Goal: Check status: Check status

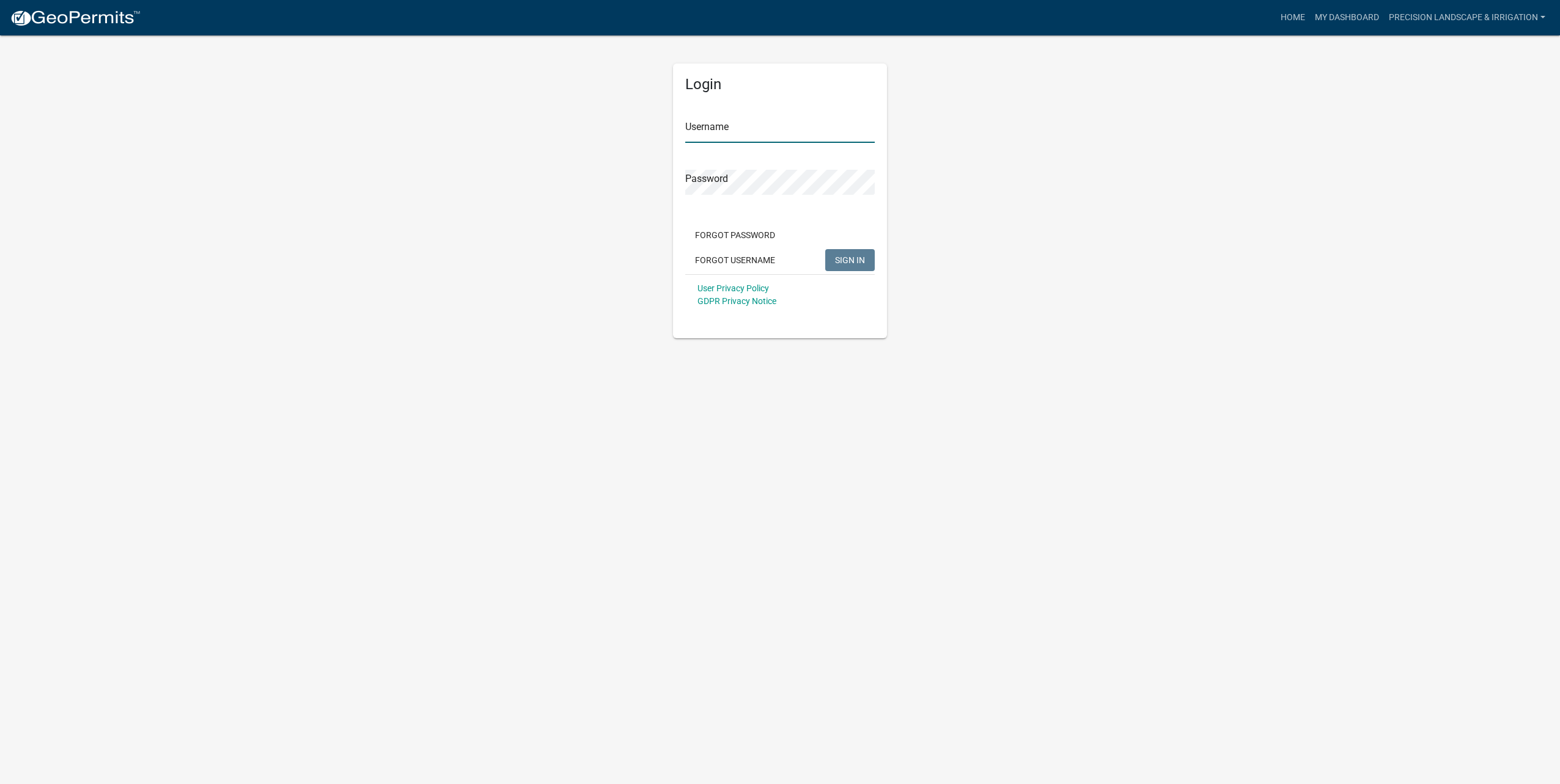
type input "Precision Landscape & Irrigation"
click at [855, 261] on span "SIGN IN" at bounding box center [850, 260] width 30 height 10
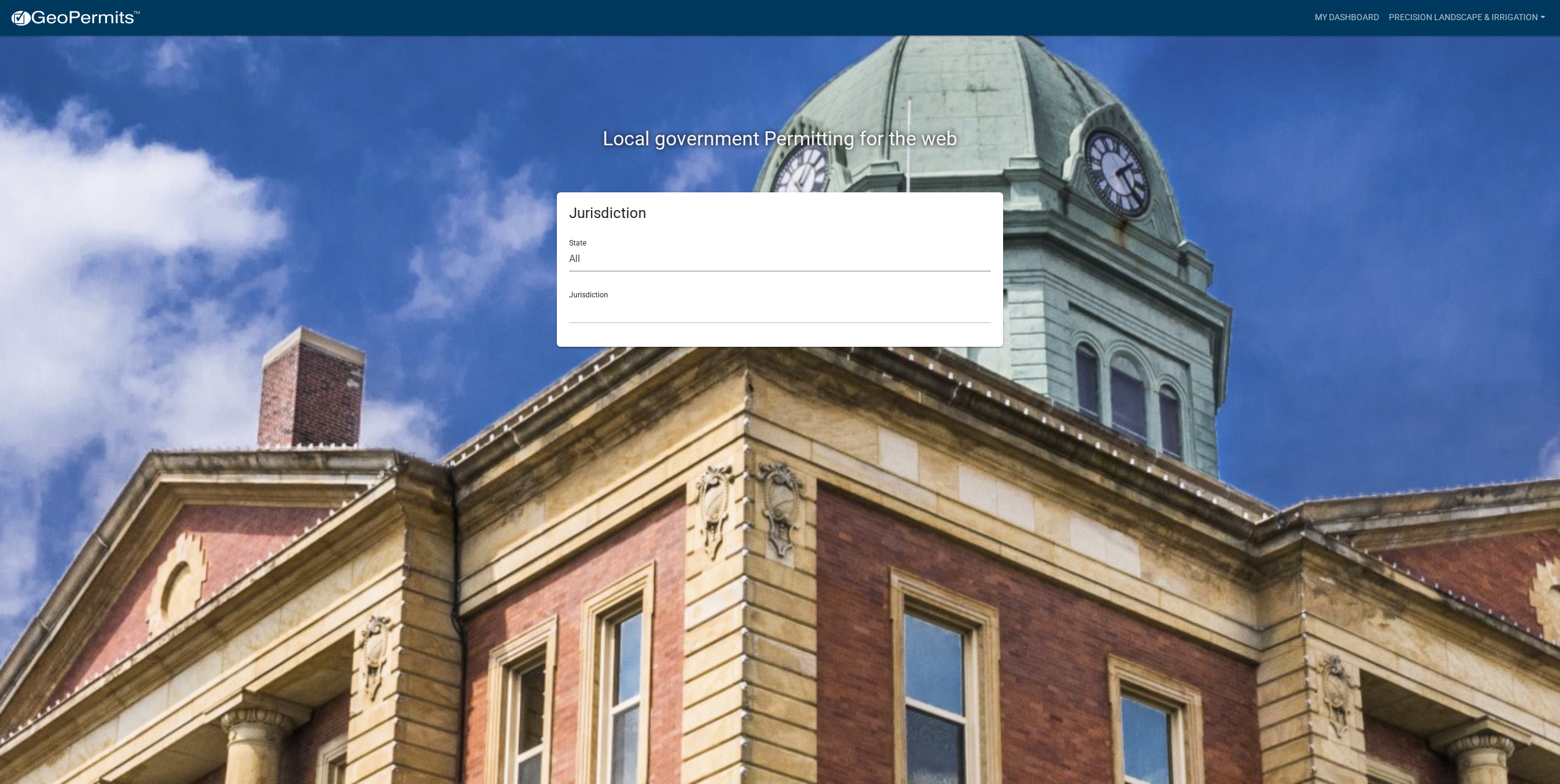
click at [615, 263] on select "All [US_STATE] [US_STATE] [US_STATE] [US_STATE] [US_STATE] [US_STATE] [US_STATE…" at bounding box center [780, 259] width 422 height 25
select select "[US_STATE]"
click at [569, 247] on select "All [US_STATE] [US_STATE] [US_STATE] [US_STATE] [US_STATE] [US_STATE] [US_STATE…" at bounding box center [780, 259] width 422 height 25
click at [691, 289] on div "Jurisdiction [GEOGRAPHIC_DATA], [US_STATE] [GEOGRAPHIC_DATA], [US_STATE] [GEOGR…" at bounding box center [780, 302] width 422 height 42
click at [668, 339] on div "Jurisdiction State All [US_STATE] [US_STATE] [US_STATE] [US_STATE] [US_STATE] […" at bounding box center [780, 269] width 447 height 154
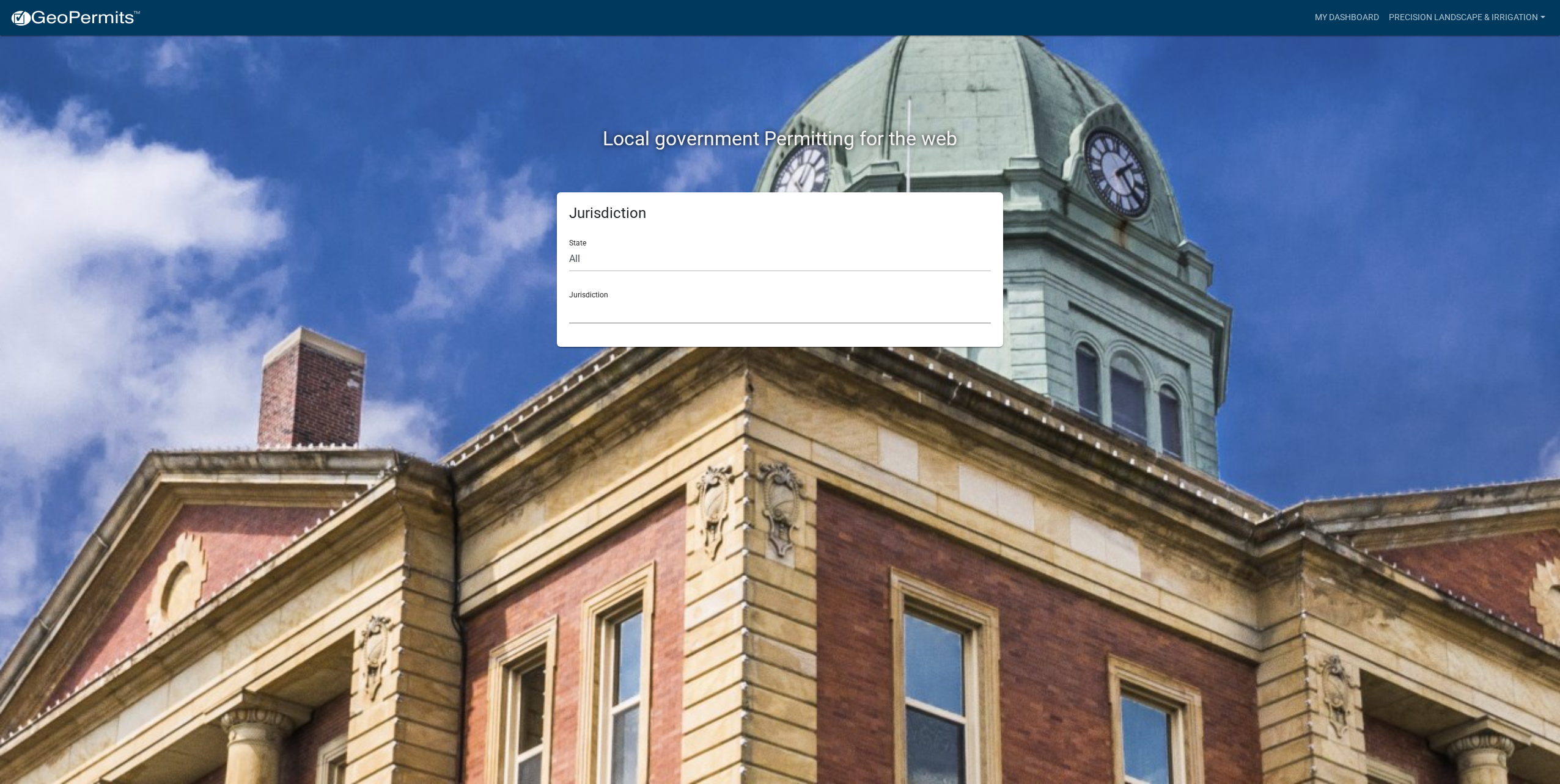
click at [673, 314] on select "[GEOGRAPHIC_DATA], [US_STATE] [GEOGRAPHIC_DATA], [US_STATE] [GEOGRAPHIC_DATA], …" at bounding box center [780, 311] width 422 height 25
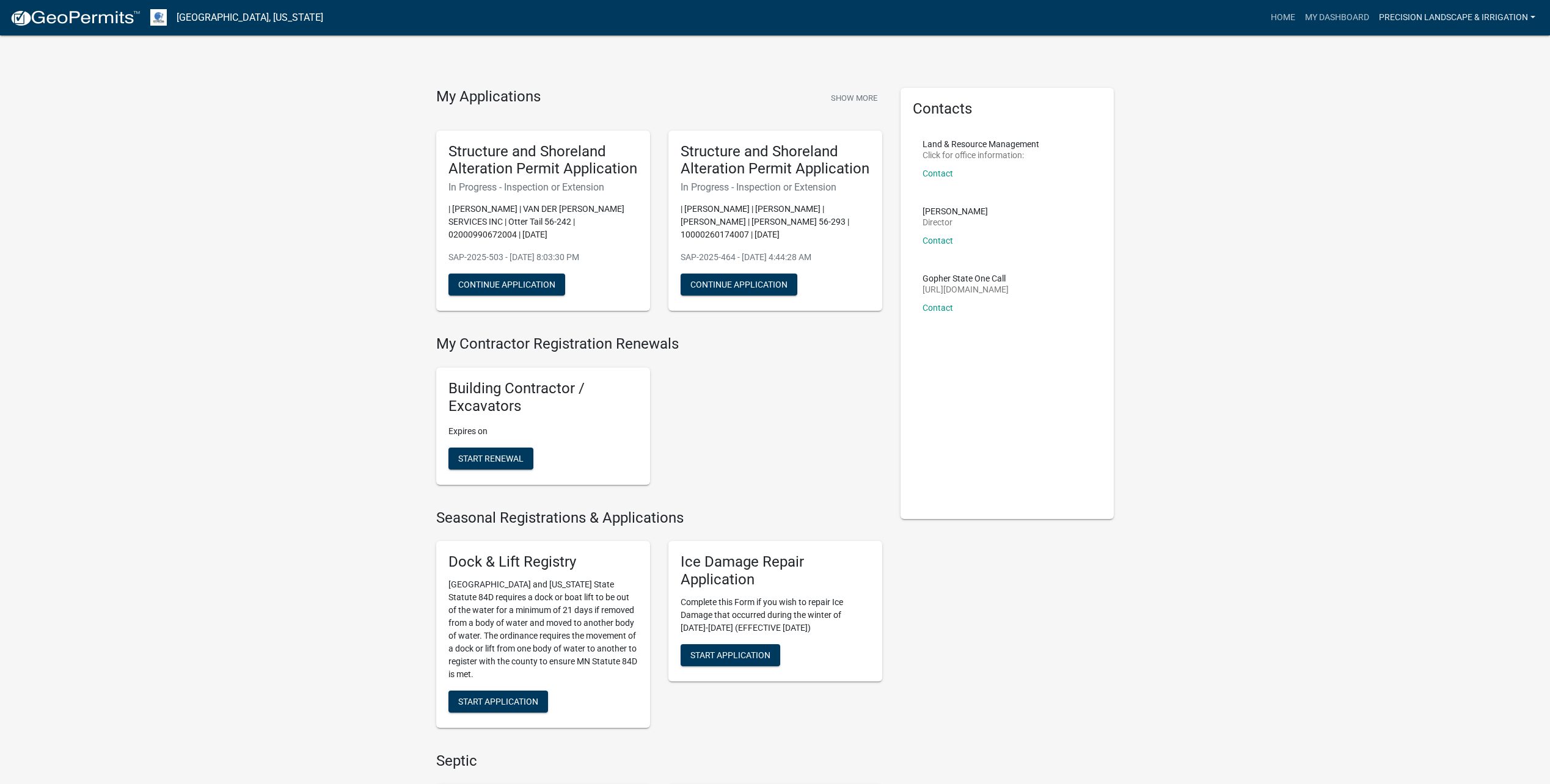
click at [1428, 19] on link "Precision Landscape & Irrigation" at bounding box center [1457, 18] width 167 height 23
click at [1268, 20] on link "Home" at bounding box center [1283, 18] width 35 height 23
click at [1339, 19] on link "My Dashboard" at bounding box center [1338, 18] width 74 height 23
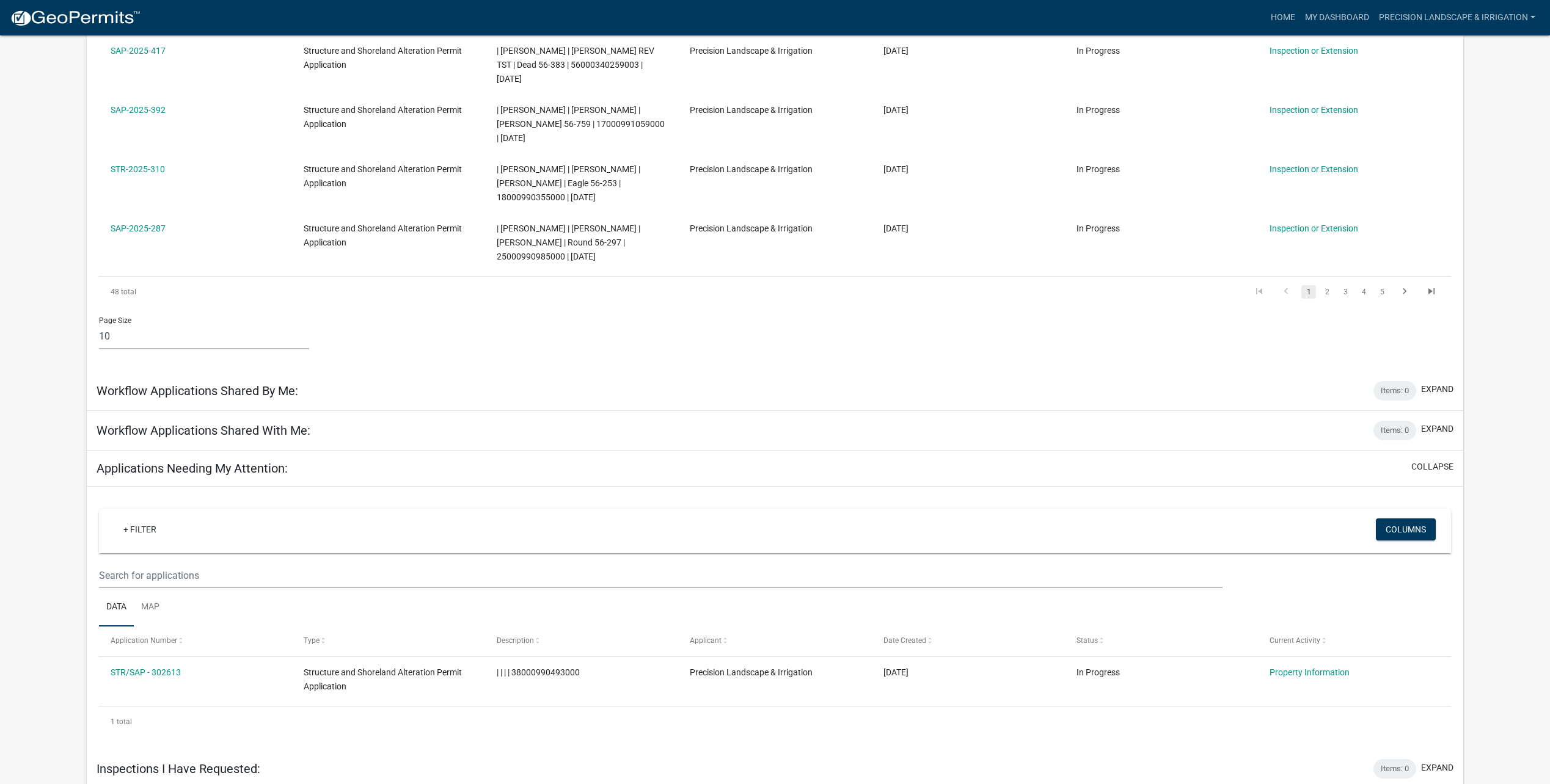
scroll to position [614, 0]
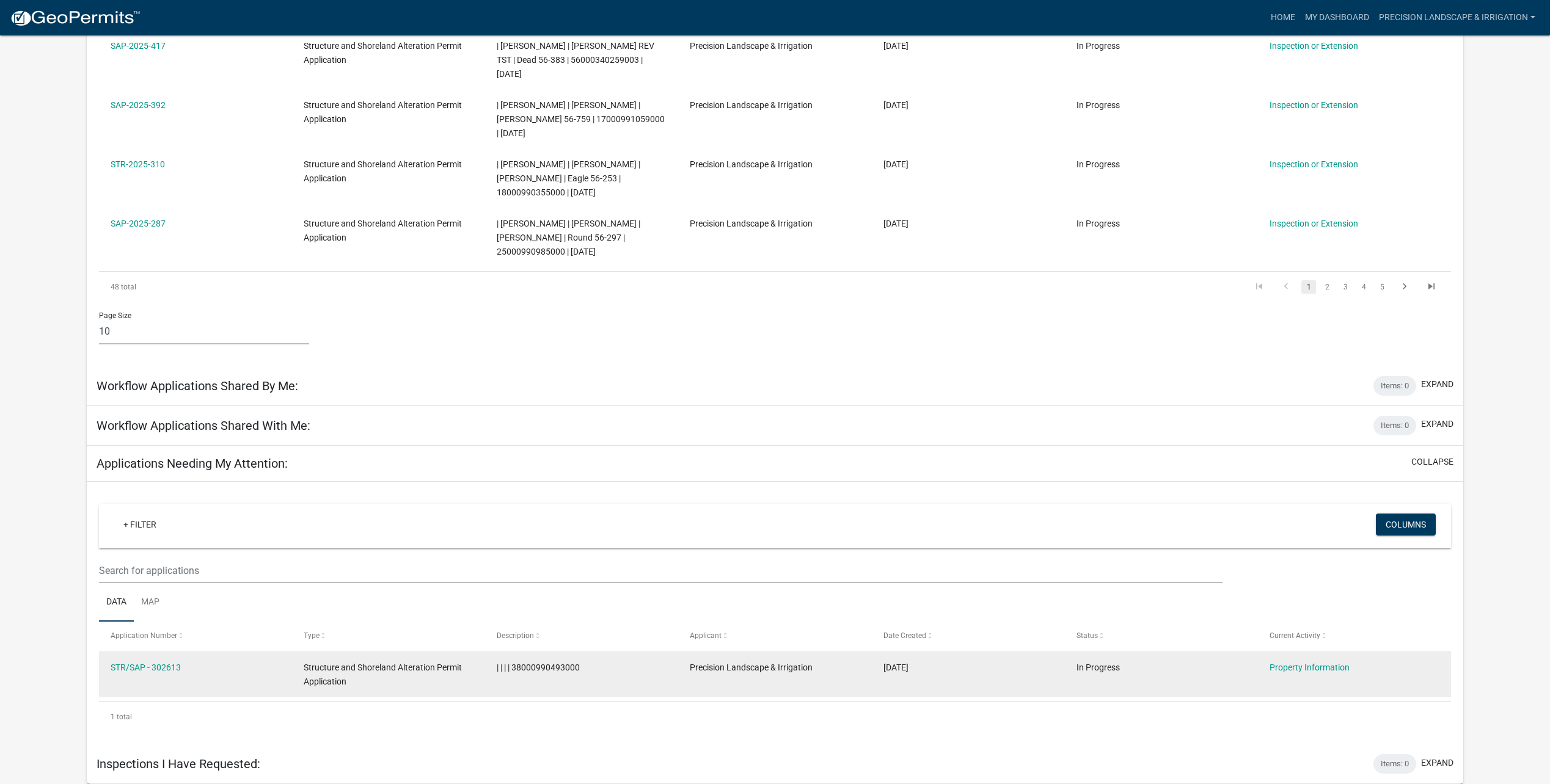
click at [331, 678] on span "Structure and Shoreland Alteration Permit Application" at bounding box center [383, 675] width 158 height 24
click at [173, 668] on link "STR/SAP - 302613" at bounding box center [146, 667] width 70 height 10
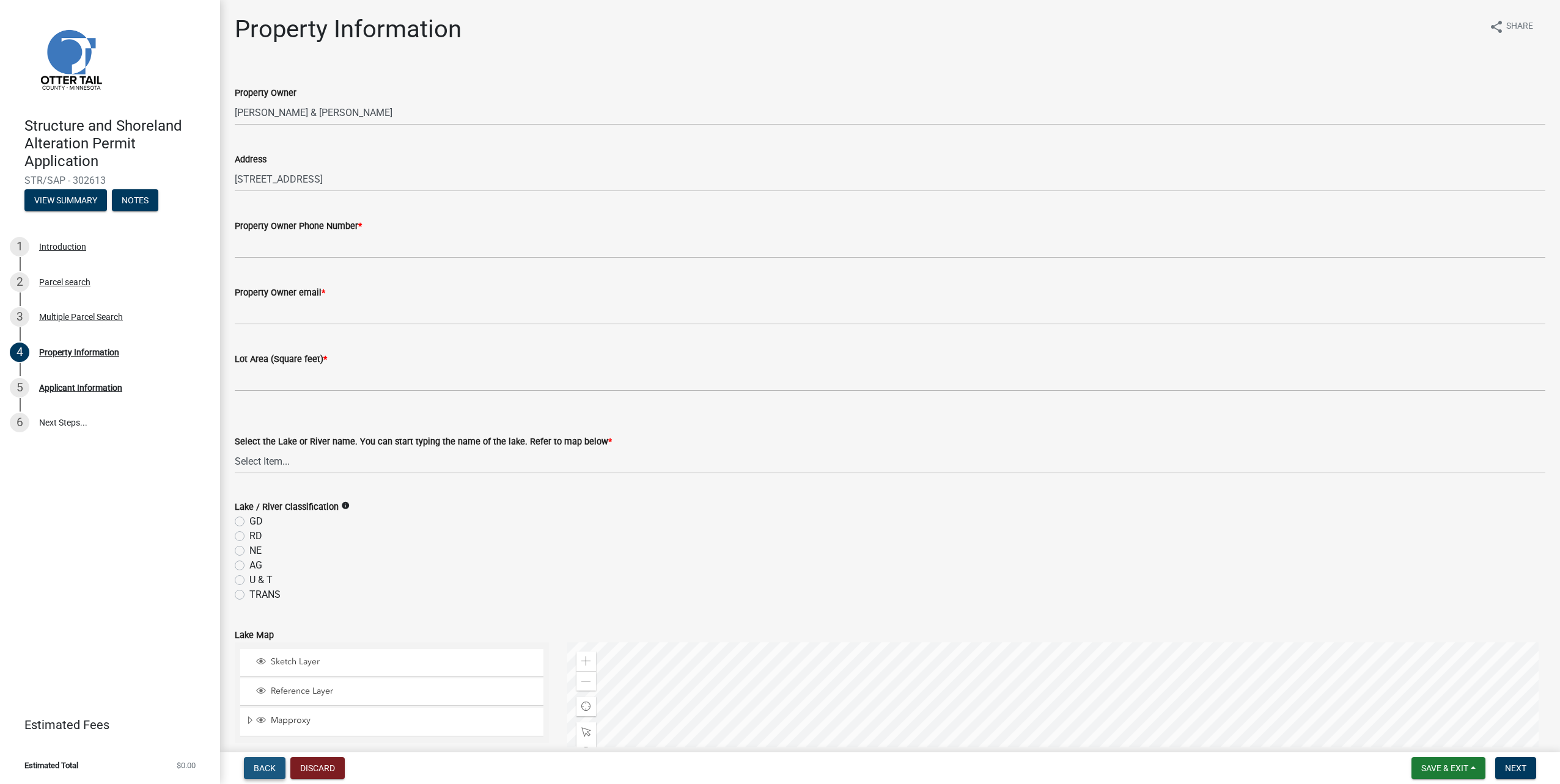
click at [257, 768] on span "Back" at bounding box center [264, 769] width 22 height 10
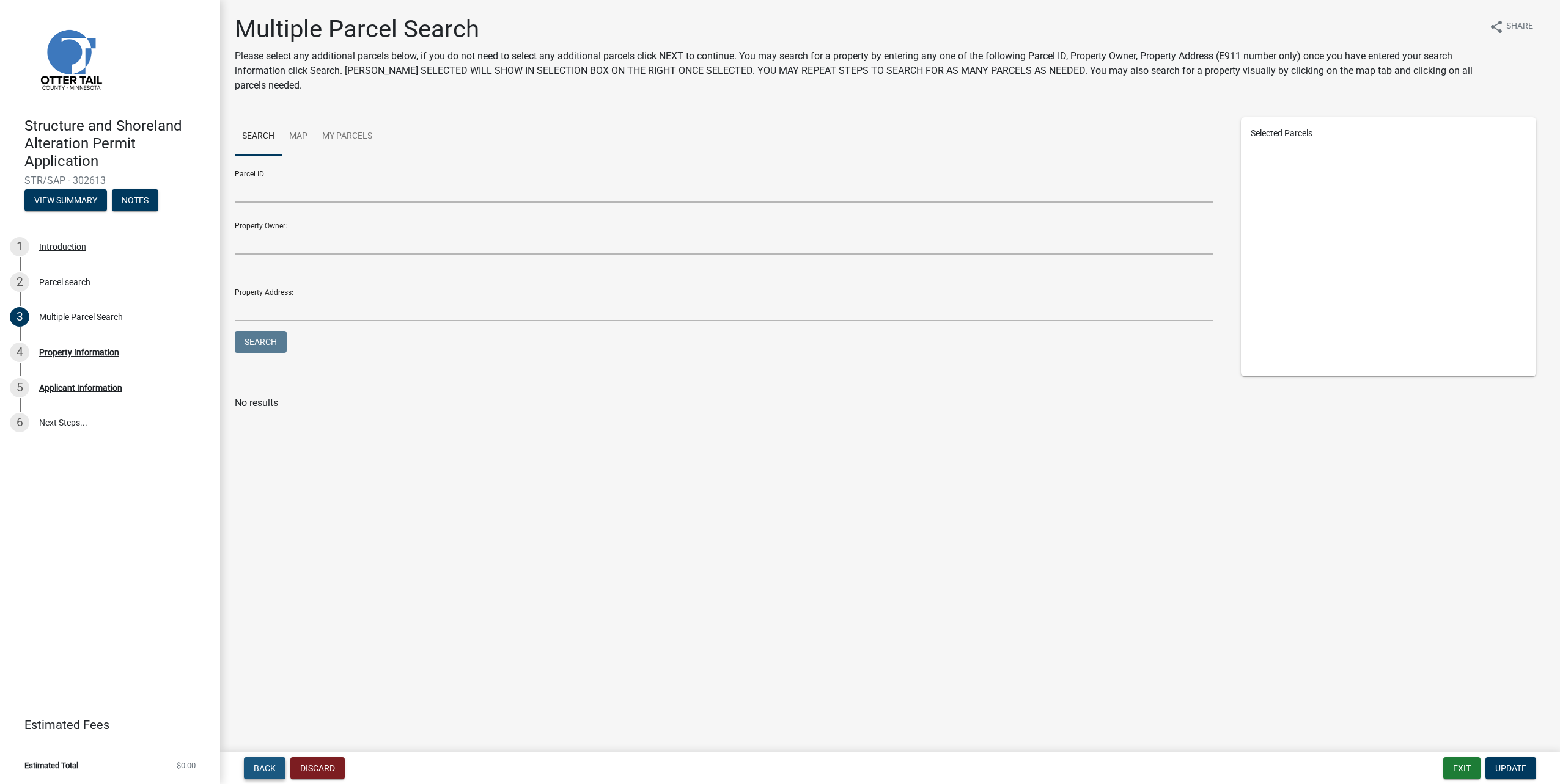
click at [262, 774] on button "Back" at bounding box center [265, 768] width 42 height 22
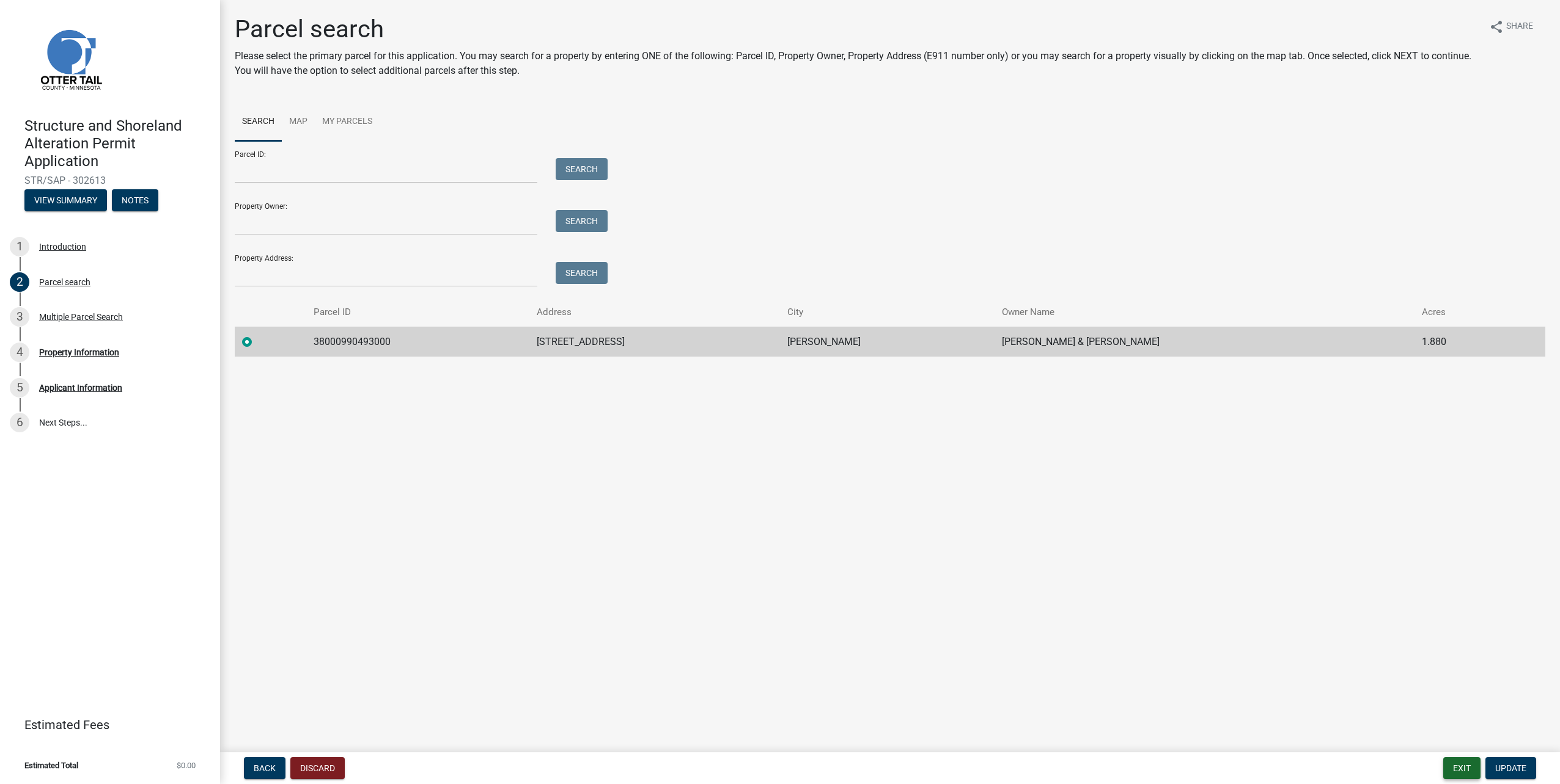
click at [1458, 770] on button "Exit" at bounding box center [1462, 768] width 37 height 22
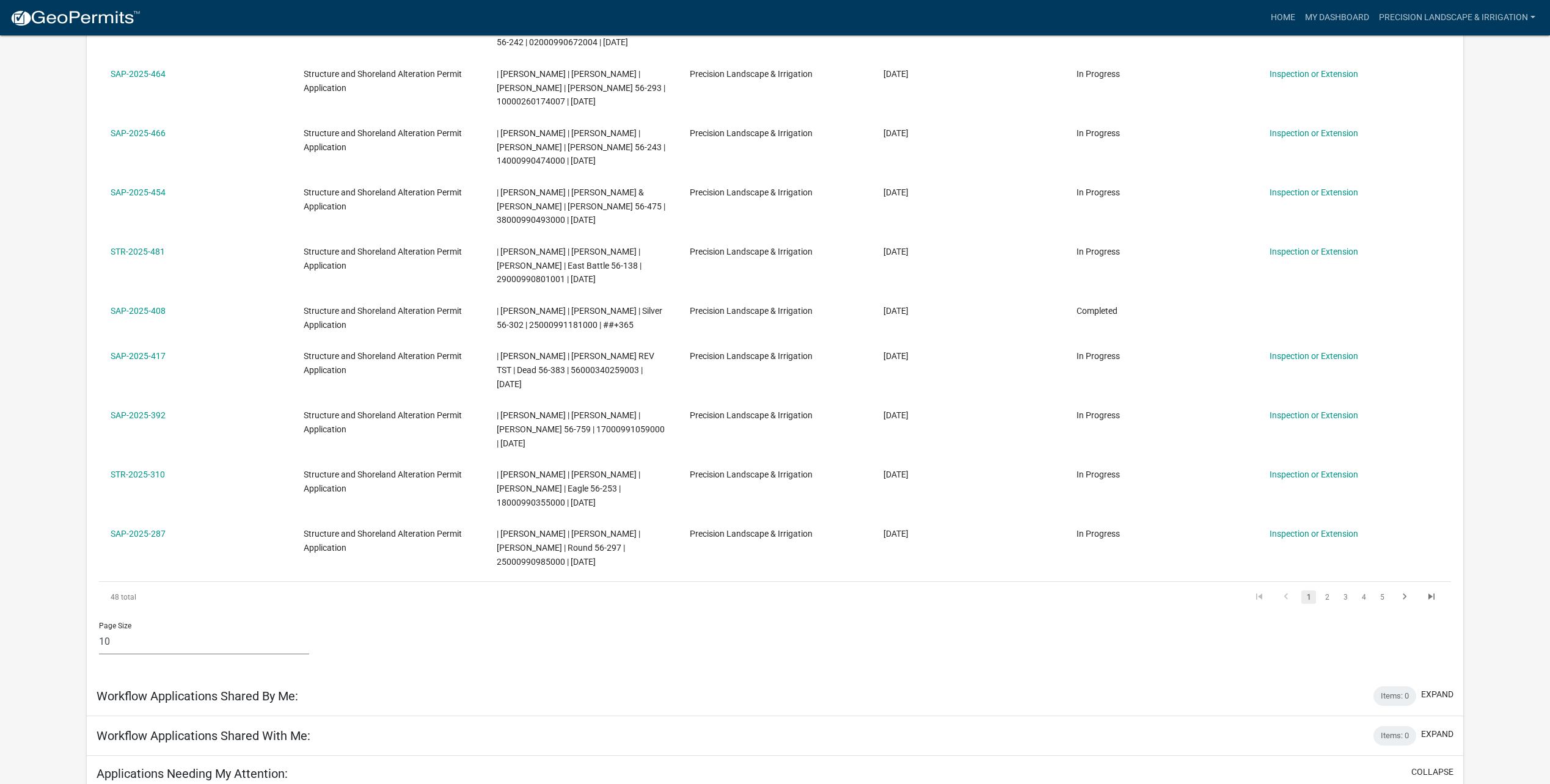
scroll to position [305, 0]
click at [1406, 598] on icon "go to next page" at bounding box center [1405, 598] width 16 height 14
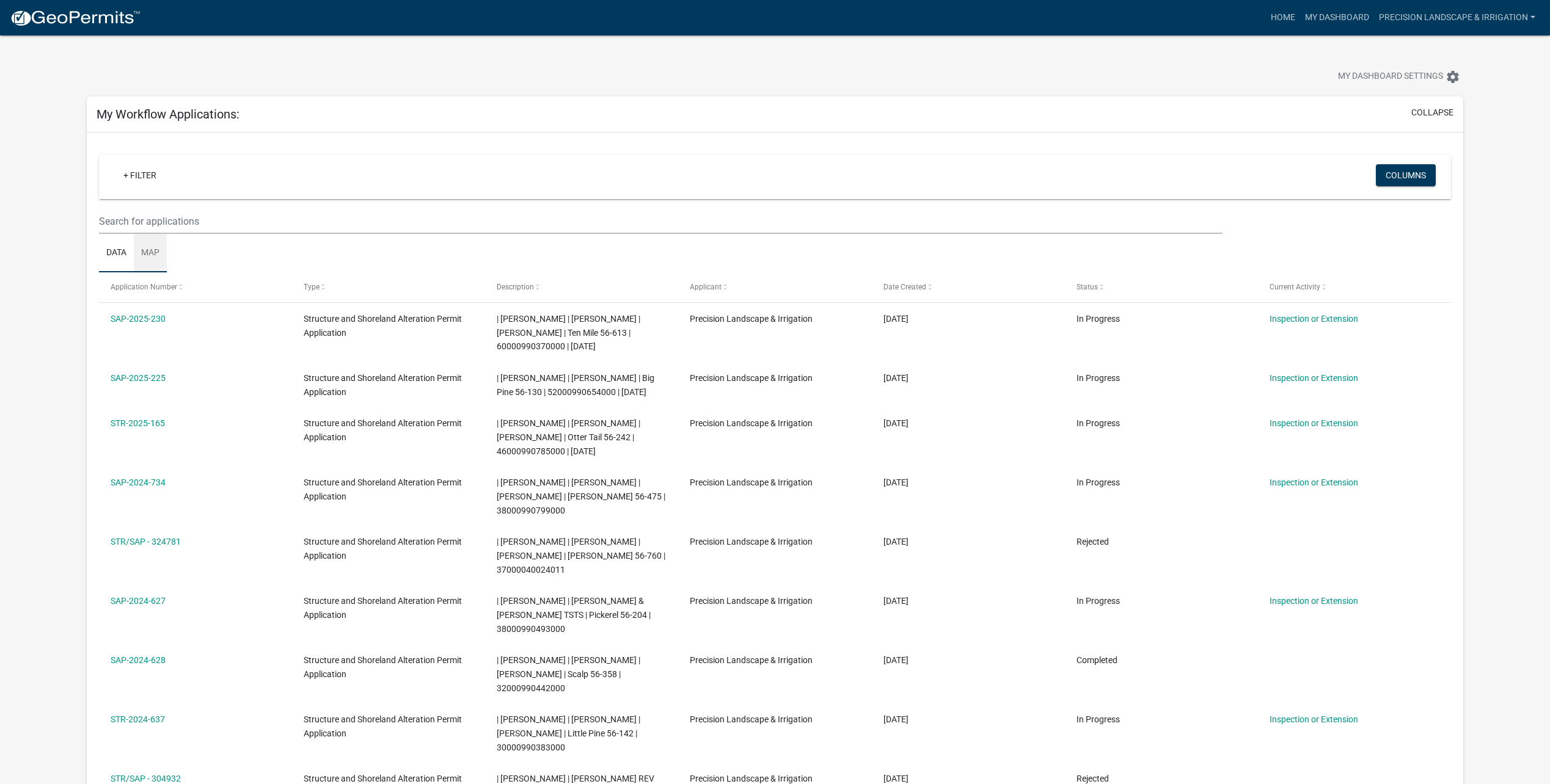
click at [150, 248] on link "Map" at bounding box center [150, 253] width 33 height 39
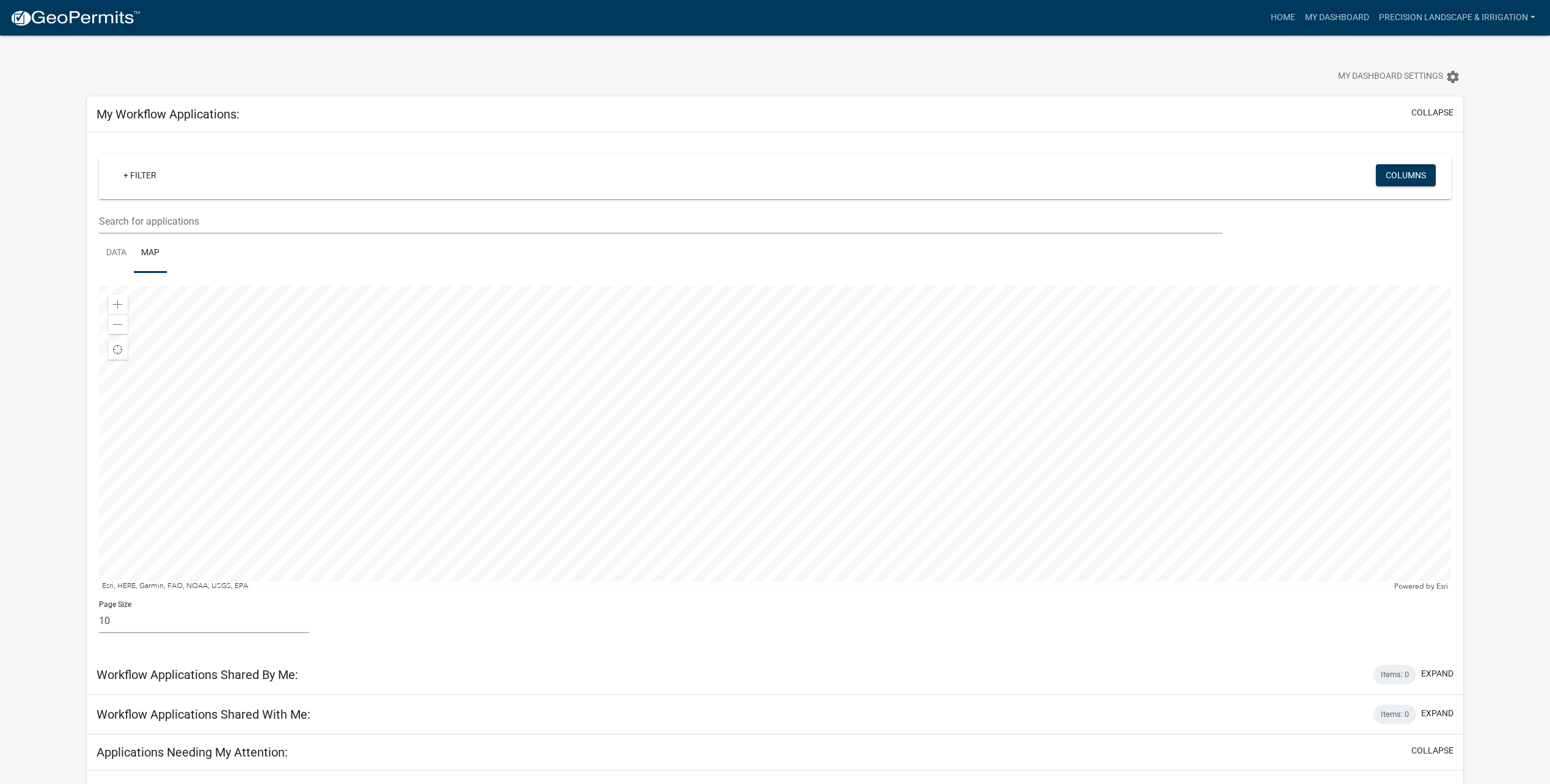
click at [800, 591] on div at bounding box center [775, 439] width 1352 height 306
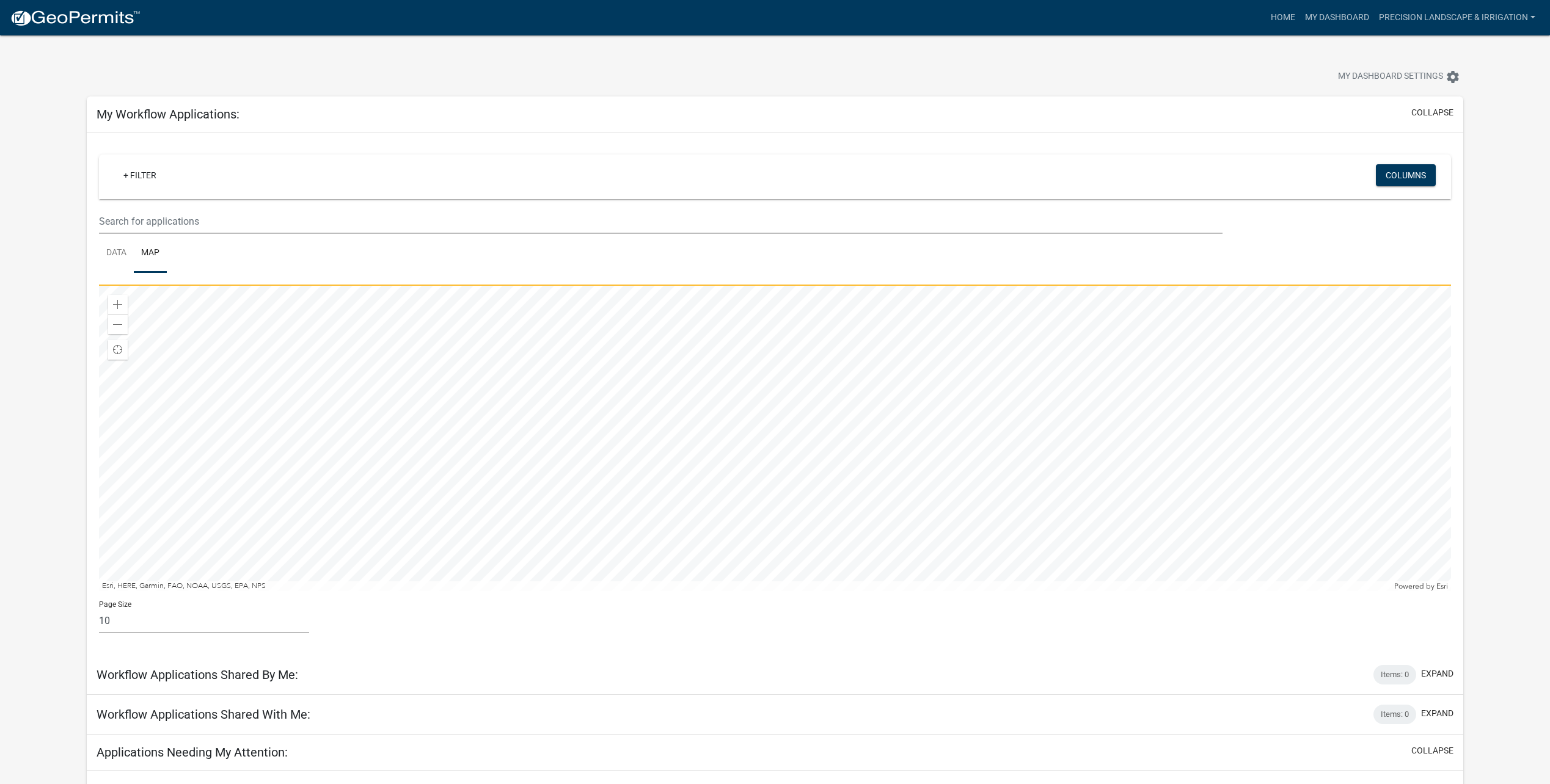
click at [837, 568] on div at bounding box center [775, 439] width 1352 height 306
click at [767, 548] on div at bounding box center [775, 439] width 1352 height 306
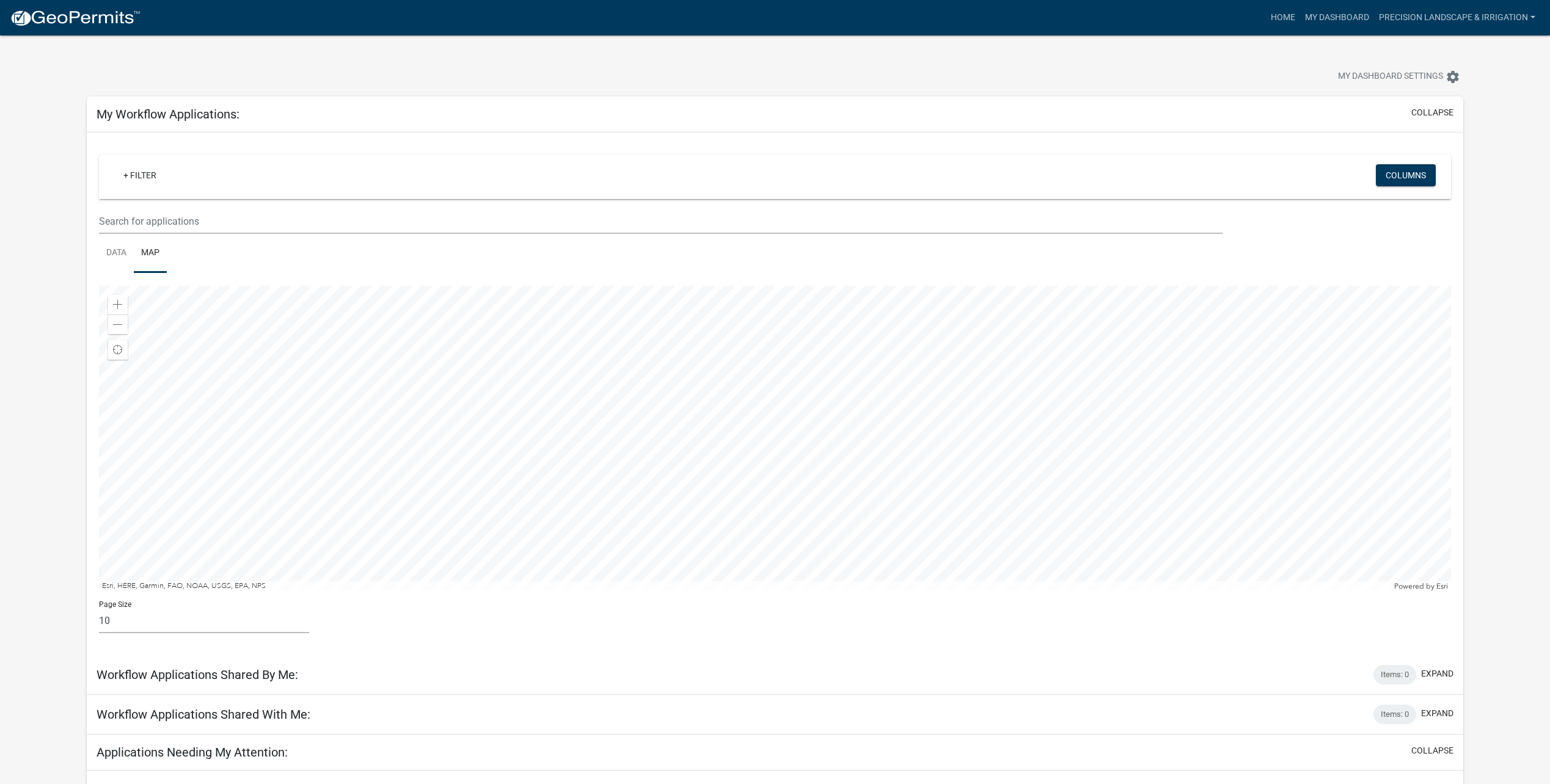
click at [841, 480] on div at bounding box center [775, 439] width 1352 height 306
click at [926, 454] on div at bounding box center [775, 439] width 1352 height 306
click at [977, 433] on div at bounding box center [775, 439] width 1352 height 306
click at [937, 417] on div at bounding box center [775, 439] width 1352 height 306
click at [803, 467] on div at bounding box center [775, 439] width 1352 height 306
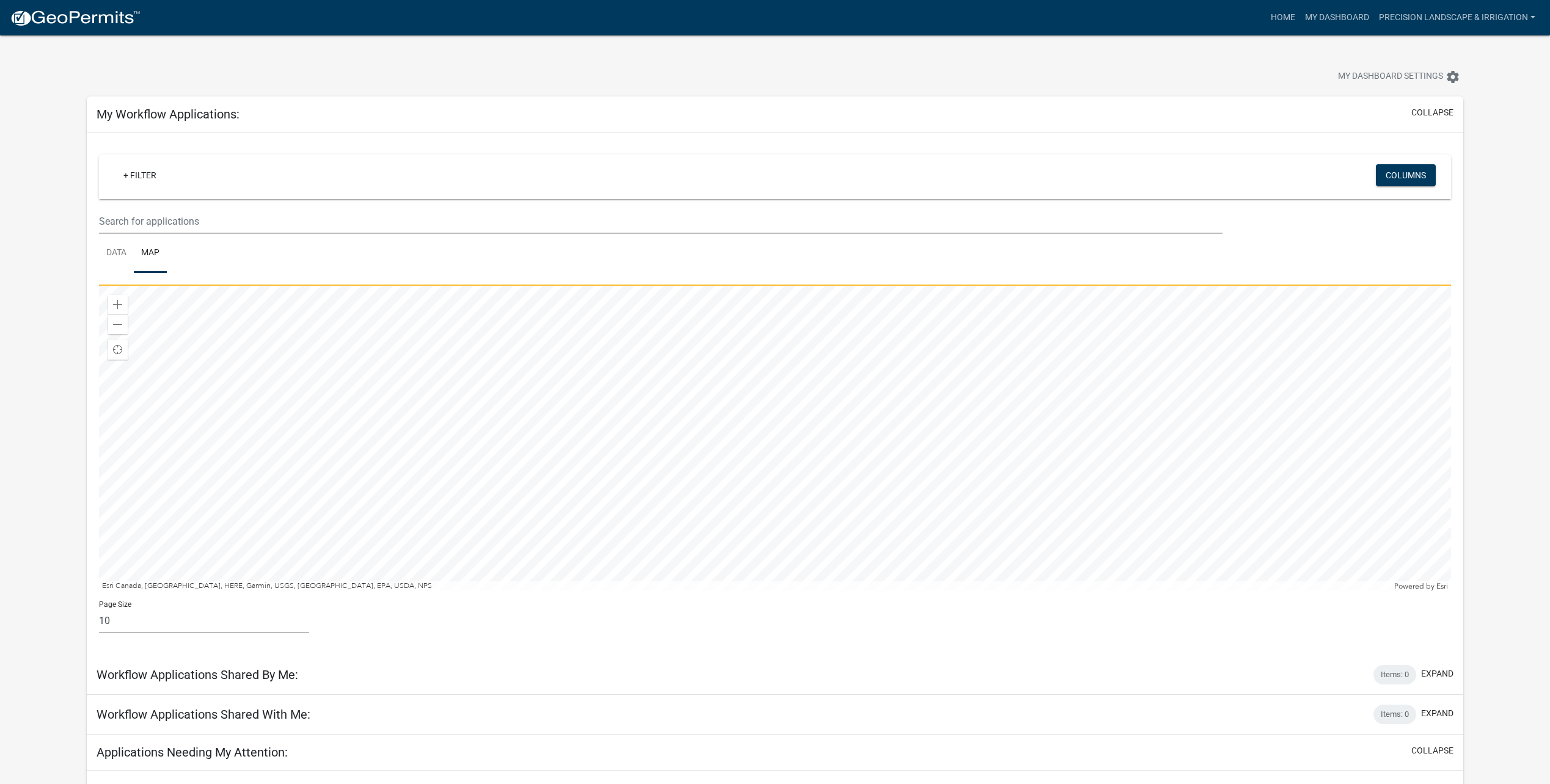
click at [703, 437] on div at bounding box center [775, 439] width 1352 height 306
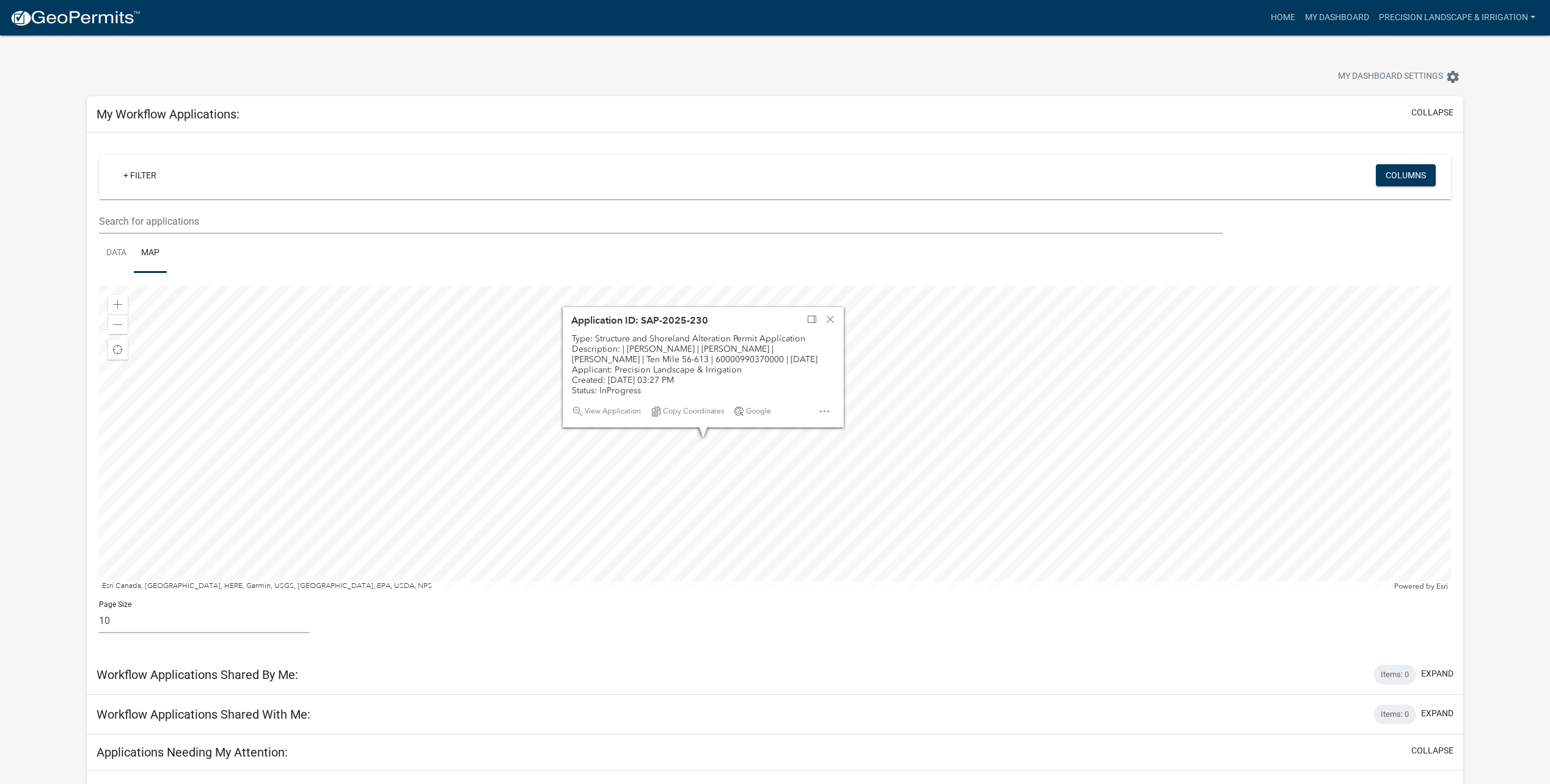
click at [709, 446] on div at bounding box center [775, 439] width 1352 height 306
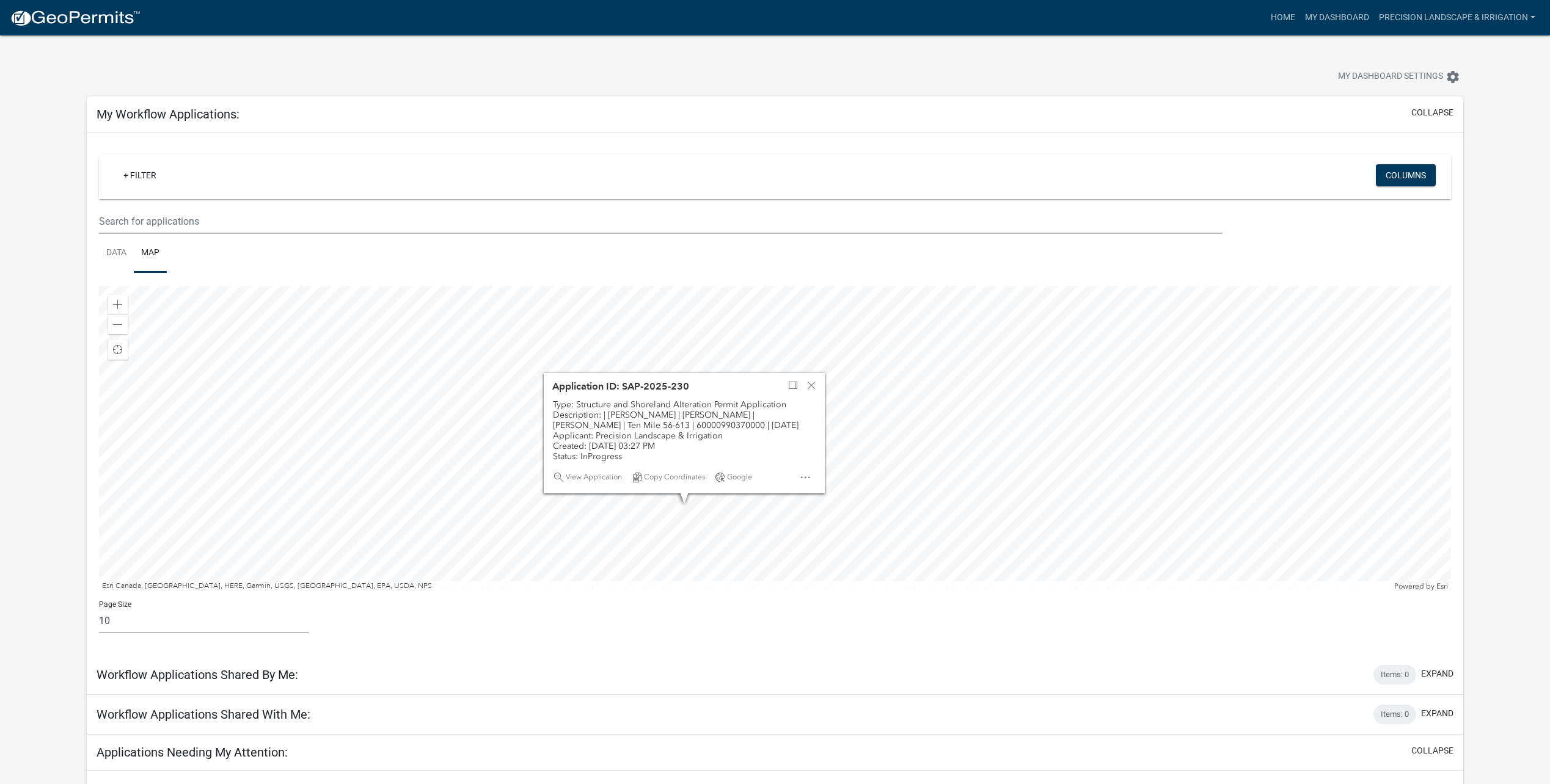
click at [775, 525] on div at bounding box center [775, 439] width 1352 height 306
click at [818, 381] on div "Close" at bounding box center [811, 386] width 19 height 17
click at [1001, 400] on div at bounding box center [775, 439] width 1352 height 306
click at [1006, 403] on div at bounding box center [775, 439] width 1352 height 306
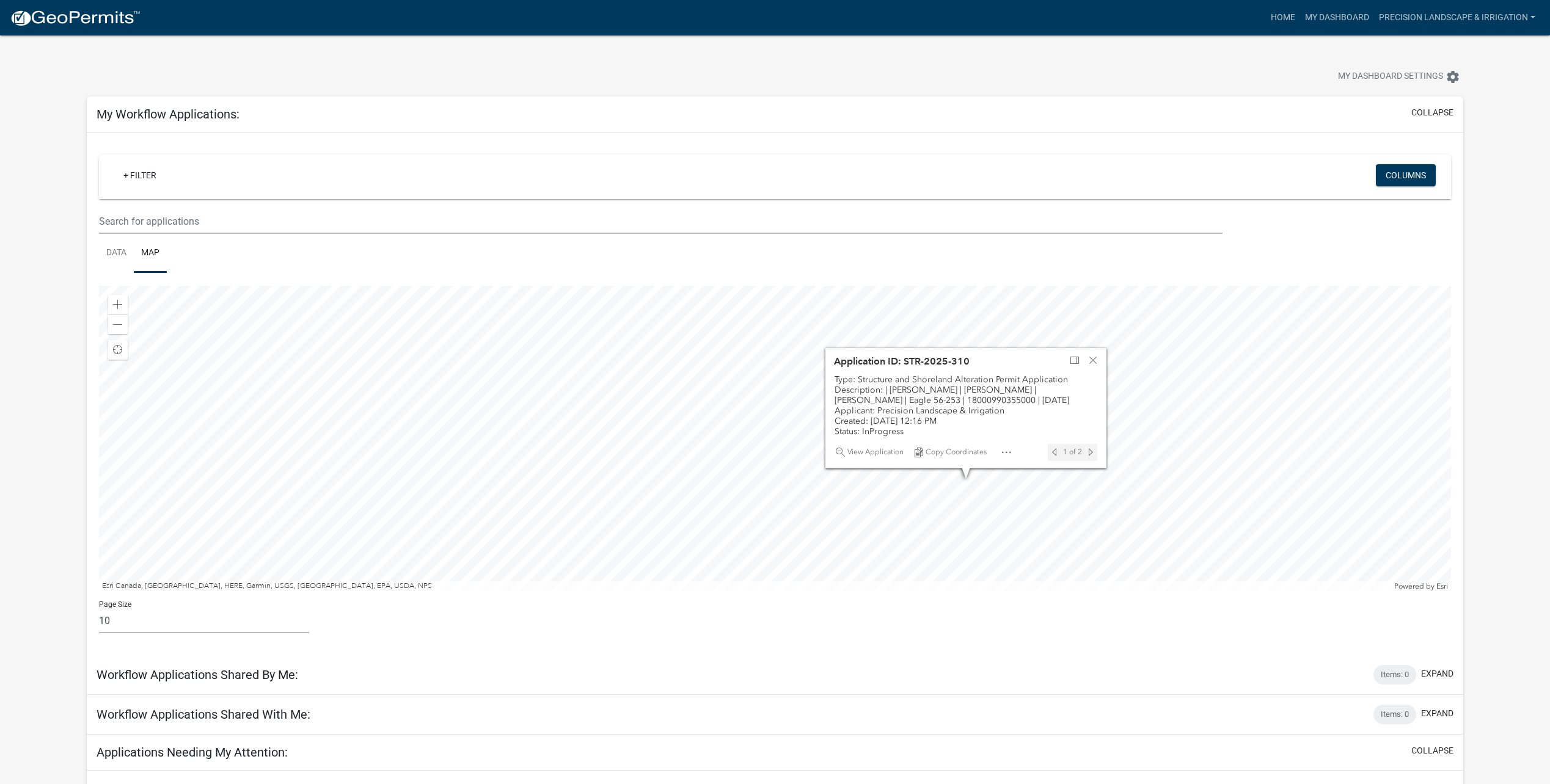
click at [1004, 506] on div at bounding box center [775, 439] width 1352 height 306
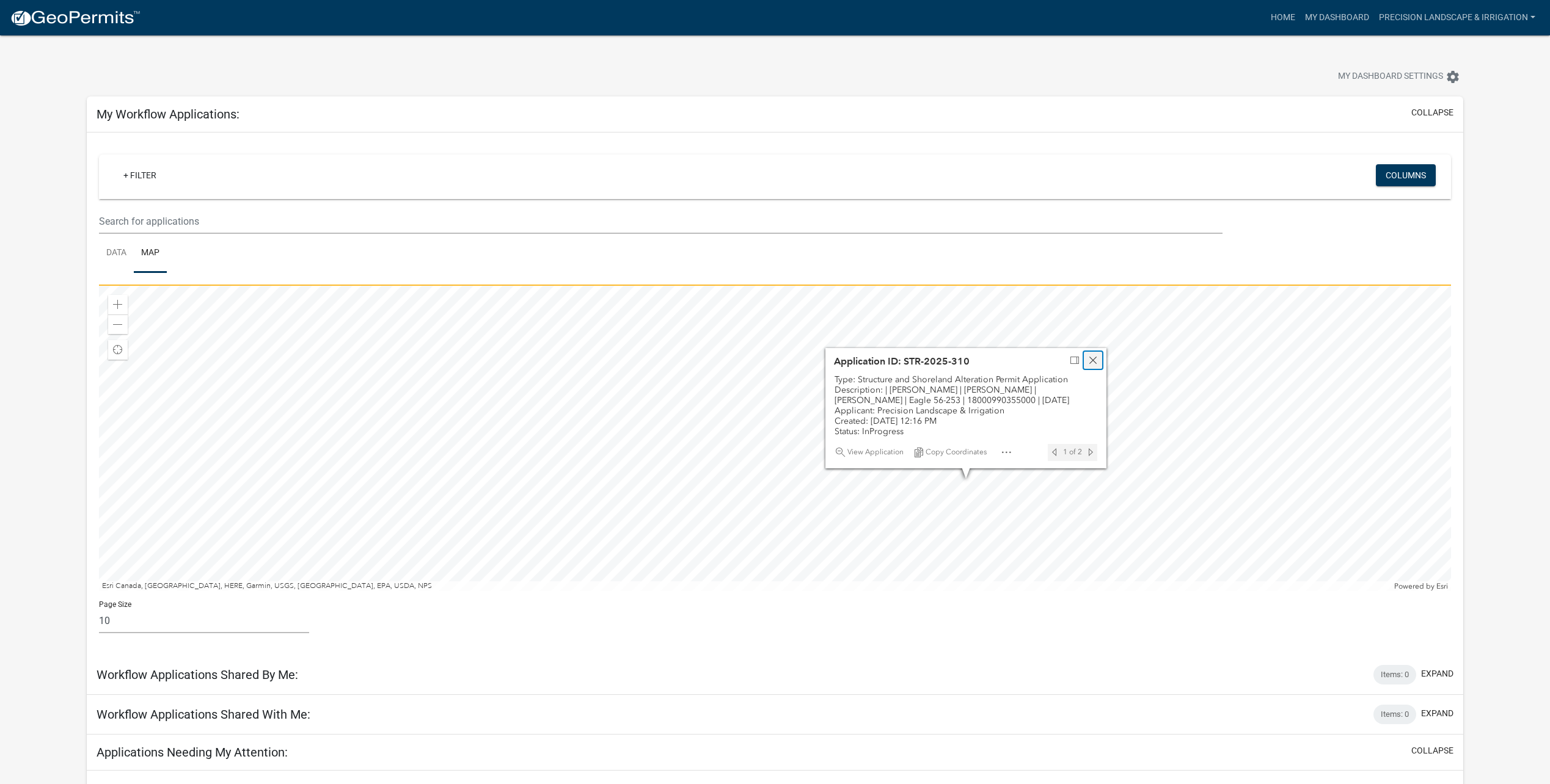
click at [1090, 360] on span "Close" at bounding box center [1093, 360] width 10 height 10
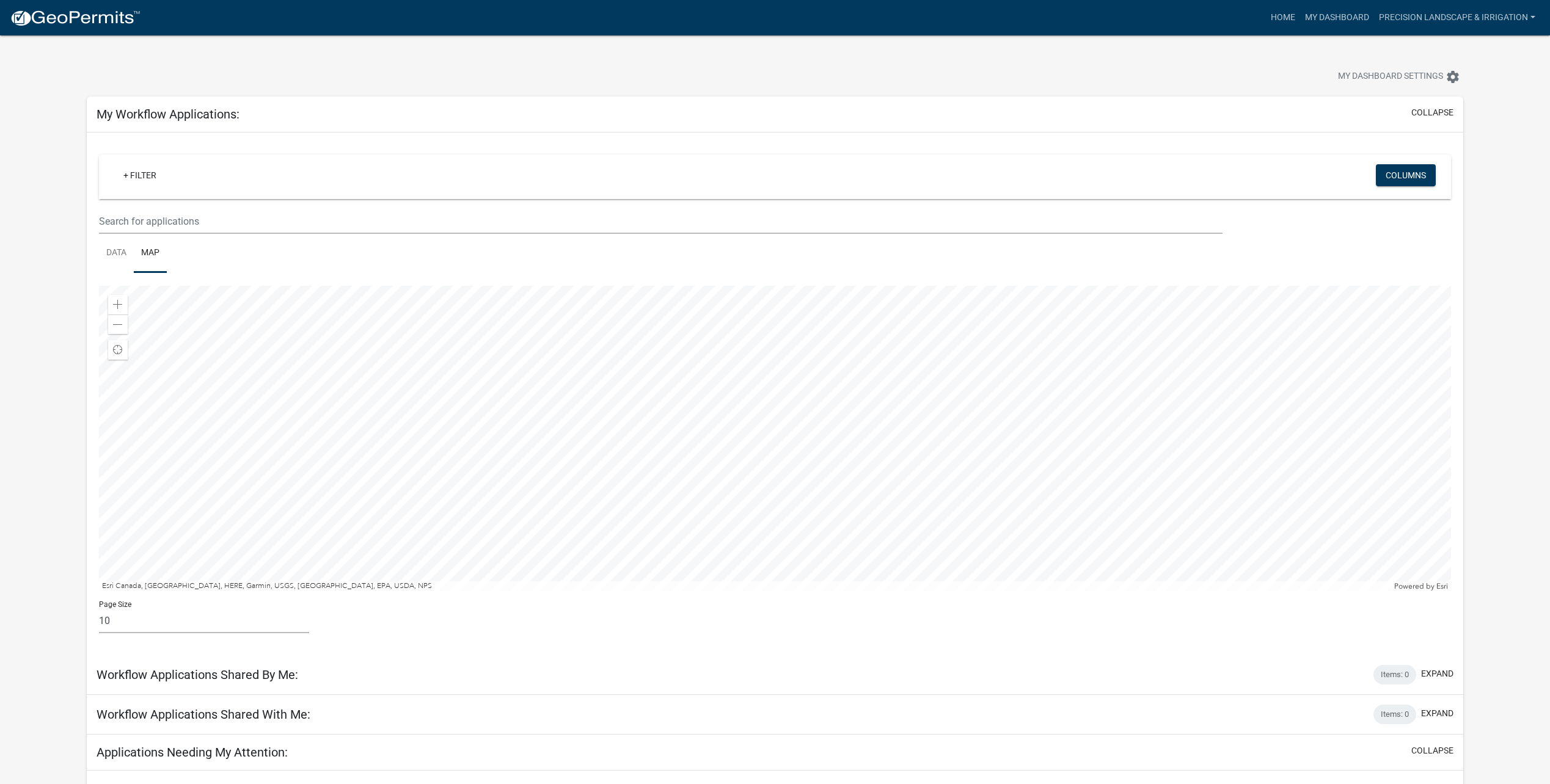
click at [987, 406] on div at bounding box center [775, 439] width 1352 height 306
click at [1116, 283] on span "Close" at bounding box center [1114, 278] width 10 height 10
click at [921, 502] on div at bounding box center [775, 439] width 1352 height 306
click at [500, 388] on div at bounding box center [775, 439] width 1352 height 306
click at [625, 439] on span "Close" at bounding box center [627, 442] width 10 height 10
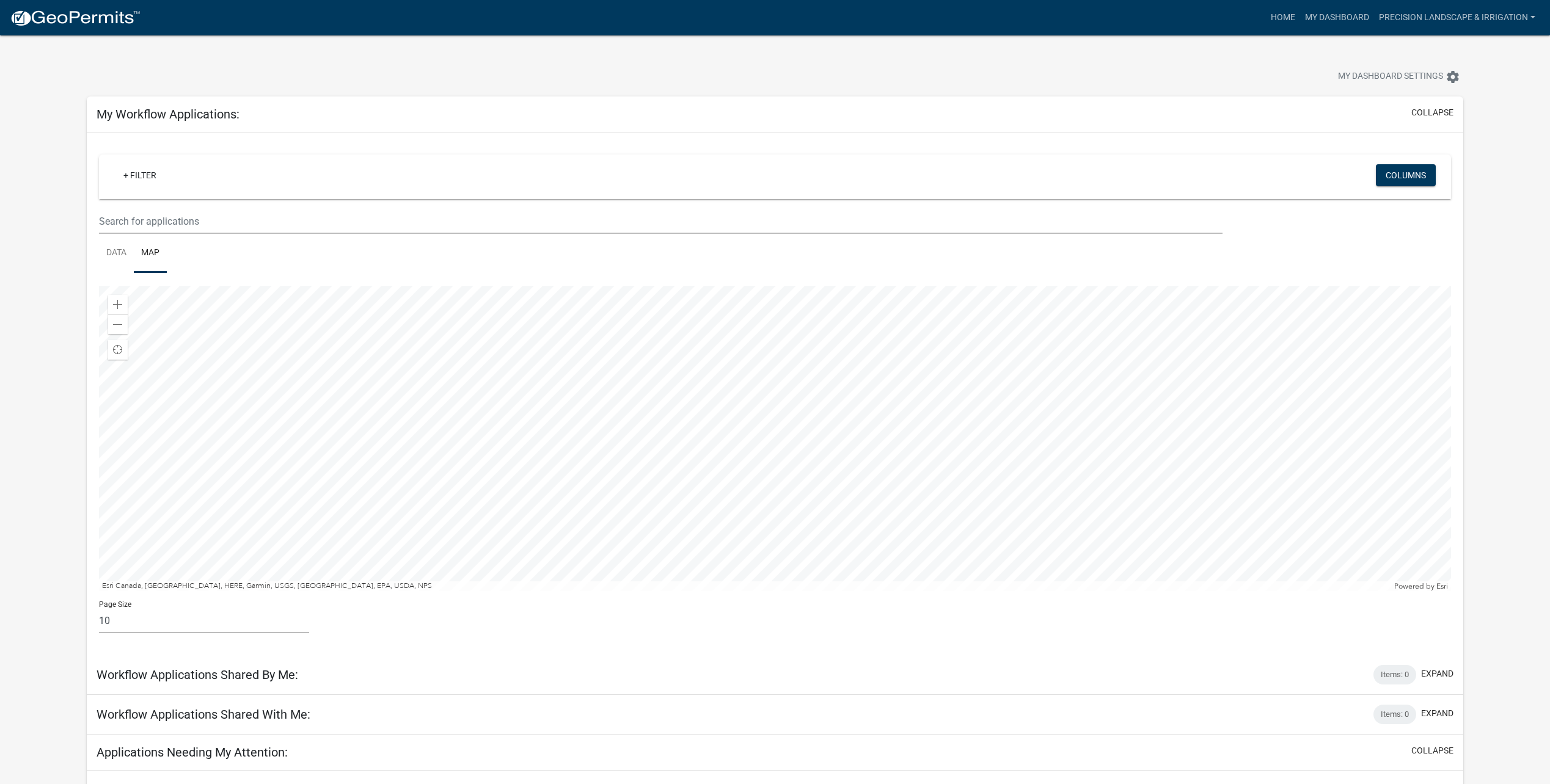
click at [917, 417] on div at bounding box center [775, 439] width 1352 height 306
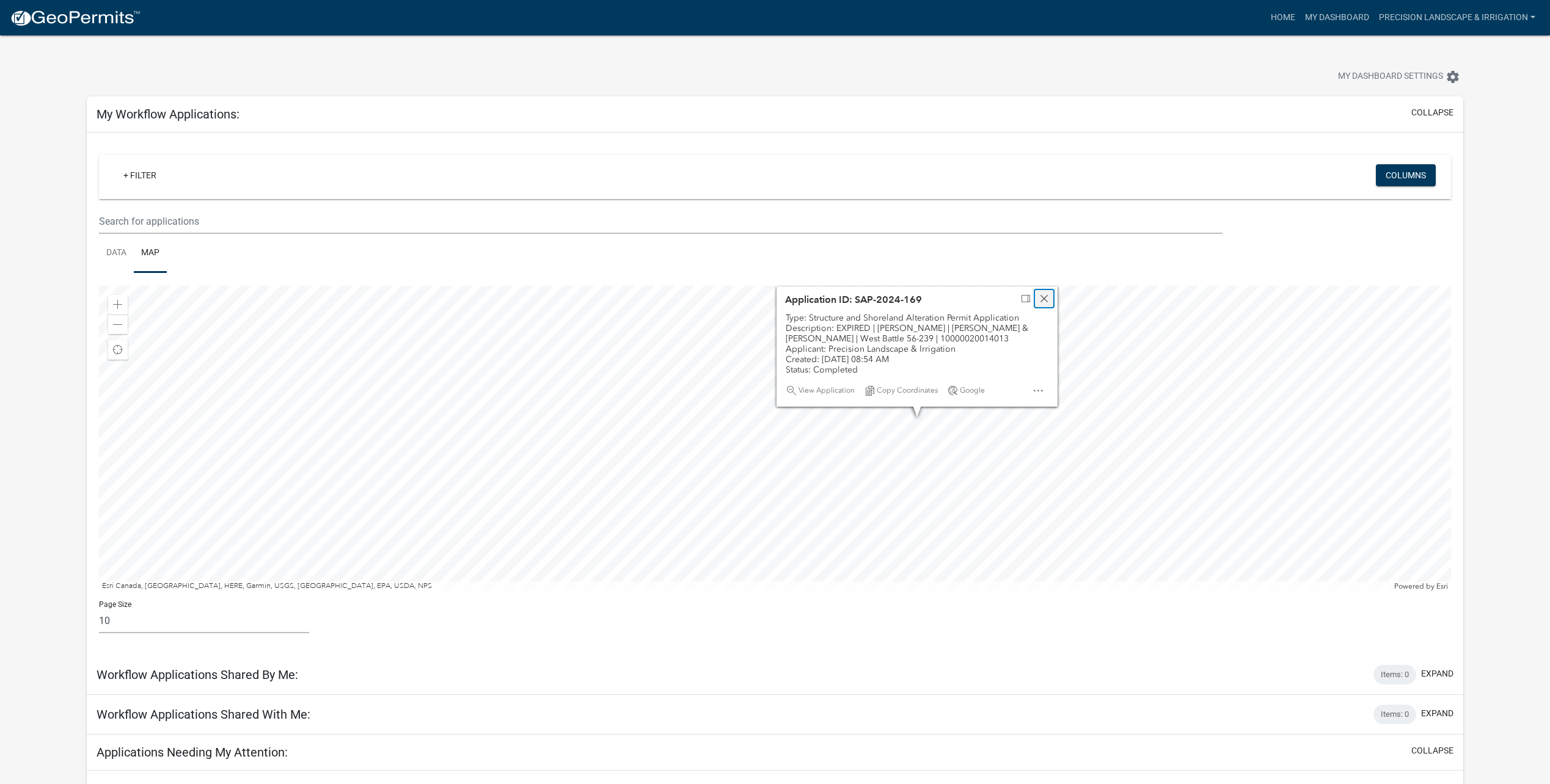
click at [1049, 302] on div "Close" at bounding box center [1044, 298] width 19 height 17
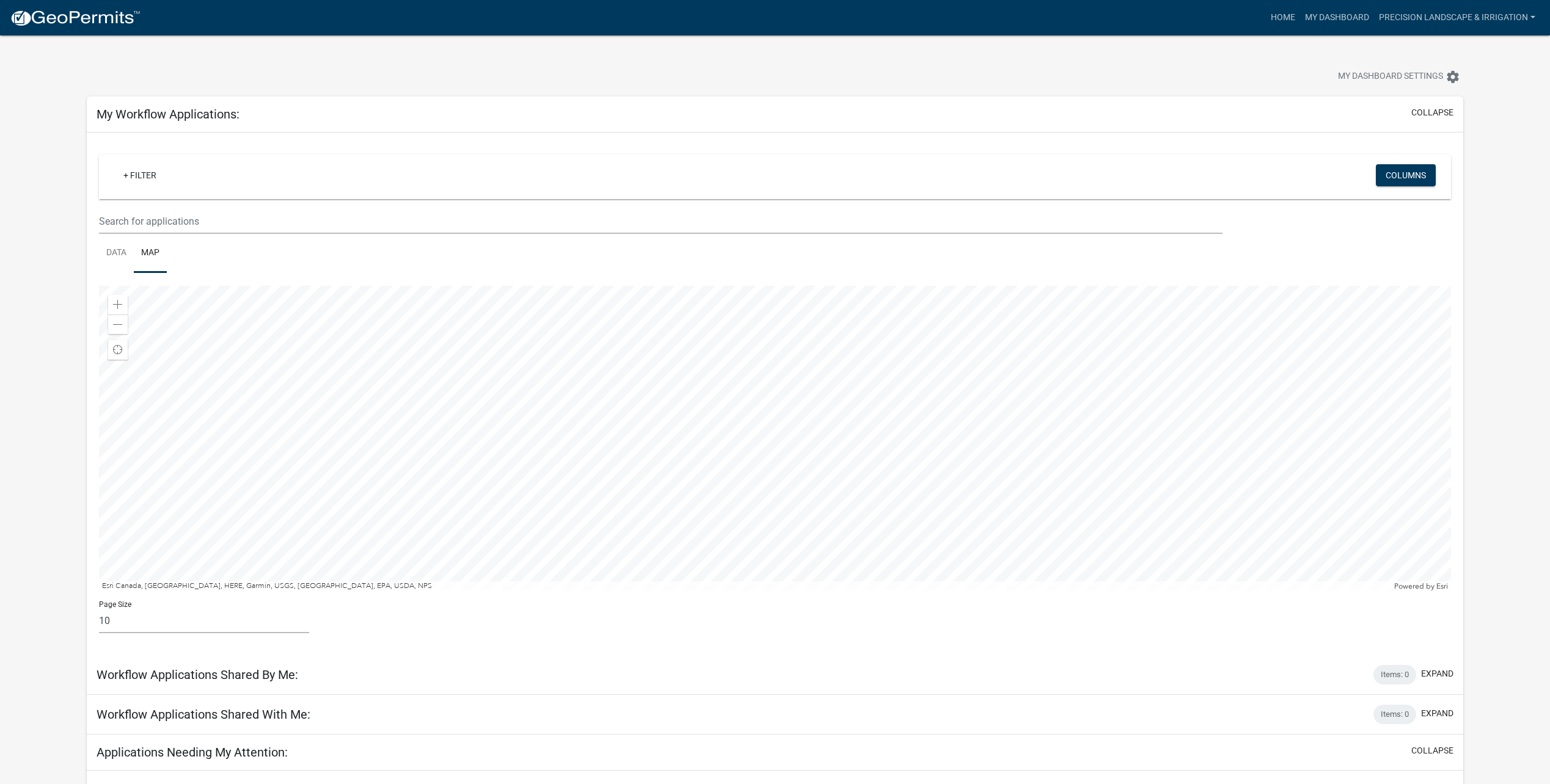
click at [1045, 388] on div at bounding box center [775, 439] width 1352 height 306
click at [1044, 384] on div at bounding box center [775, 439] width 1352 height 306
